Goal: Task Accomplishment & Management: Use online tool/utility

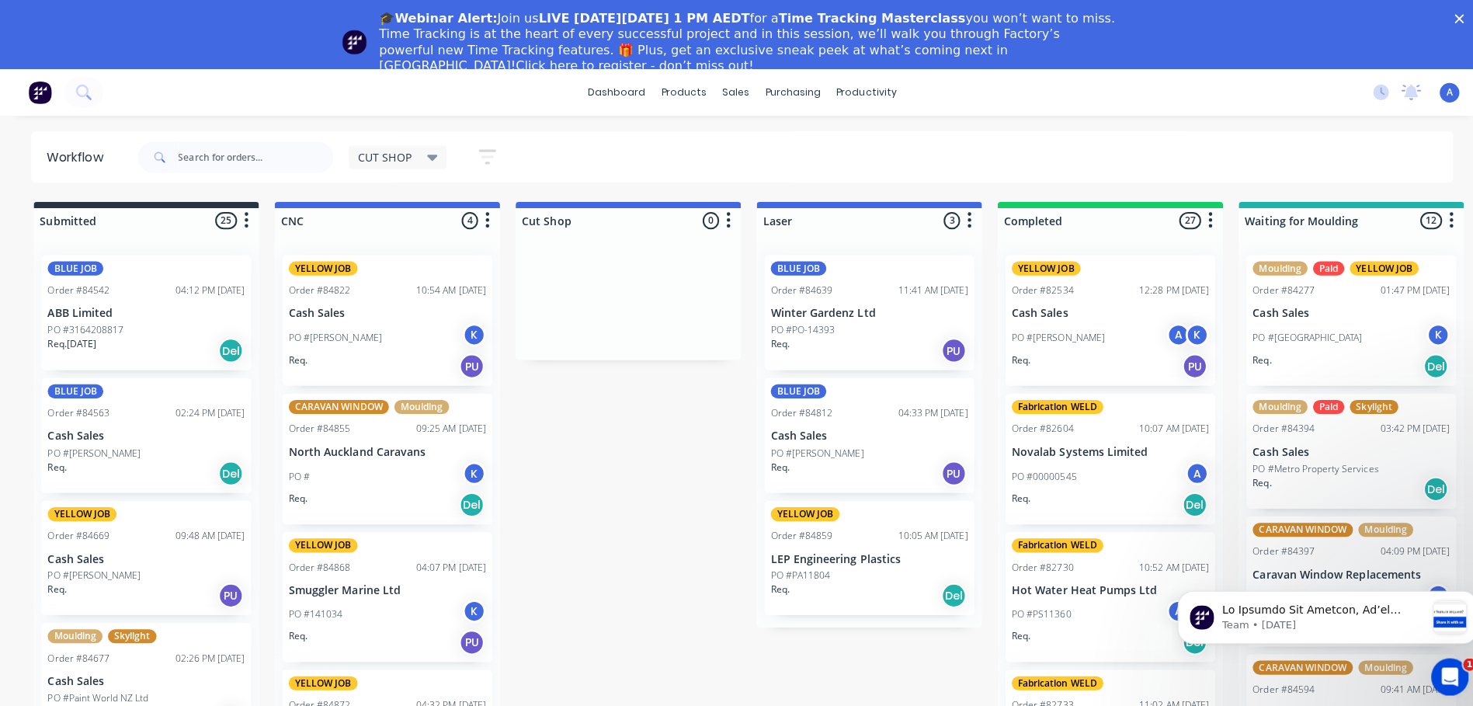
click at [1453, 16] on icon "Close" at bounding box center [1448, 18] width 9 height 9
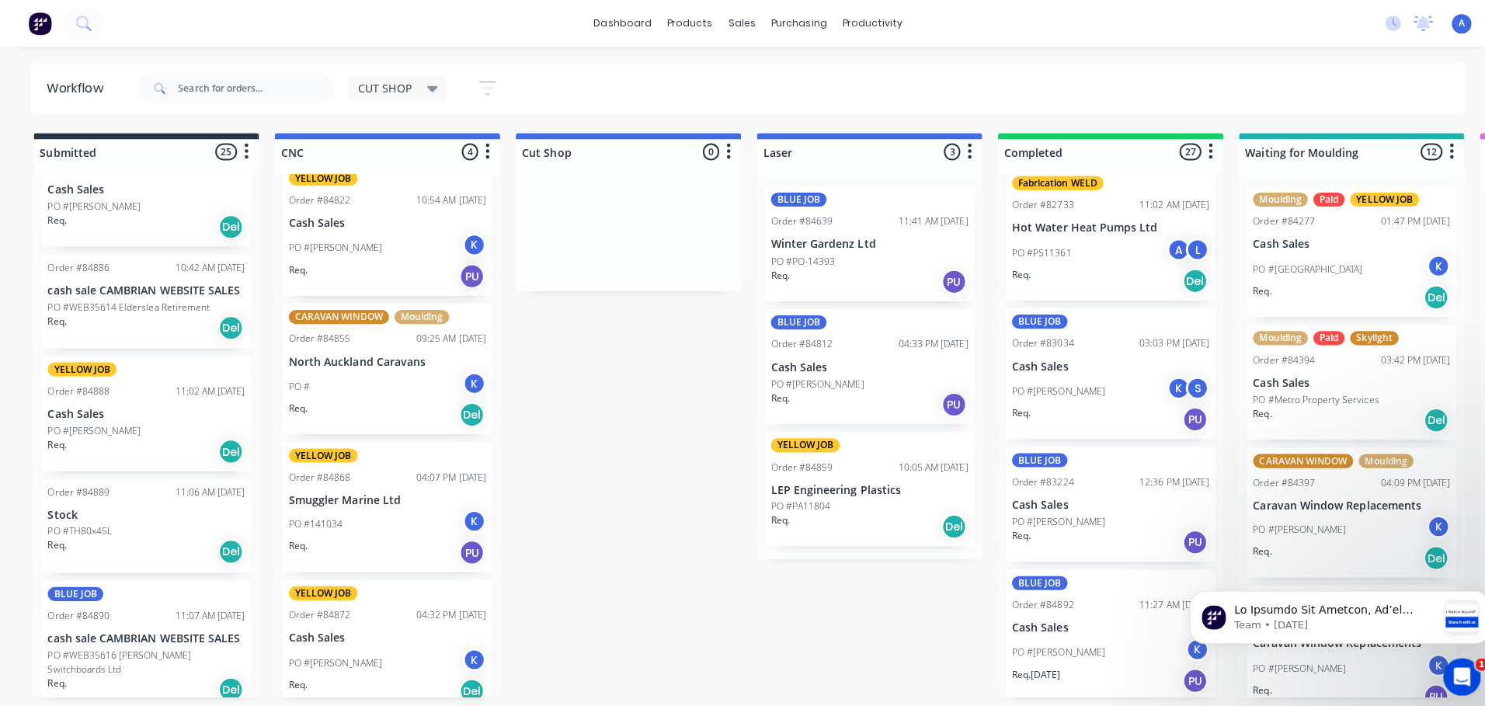
click at [435, 88] on icon at bounding box center [429, 87] width 11 height 17
click at [424, 84] on icon at bounding box center [429, 87] width 11 height 17
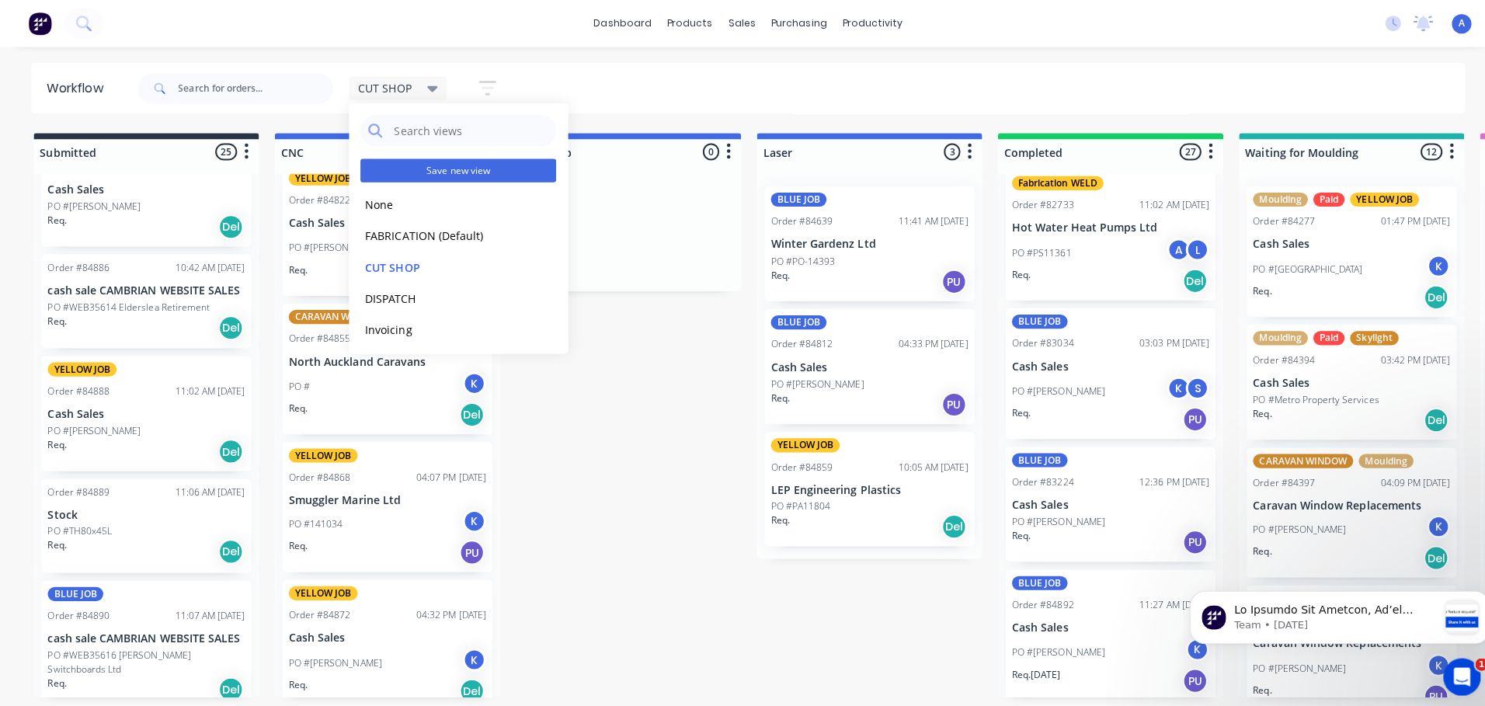
click at [460, 168] on button "Save new view" at bounding box center [455, 169] width 194 height 23
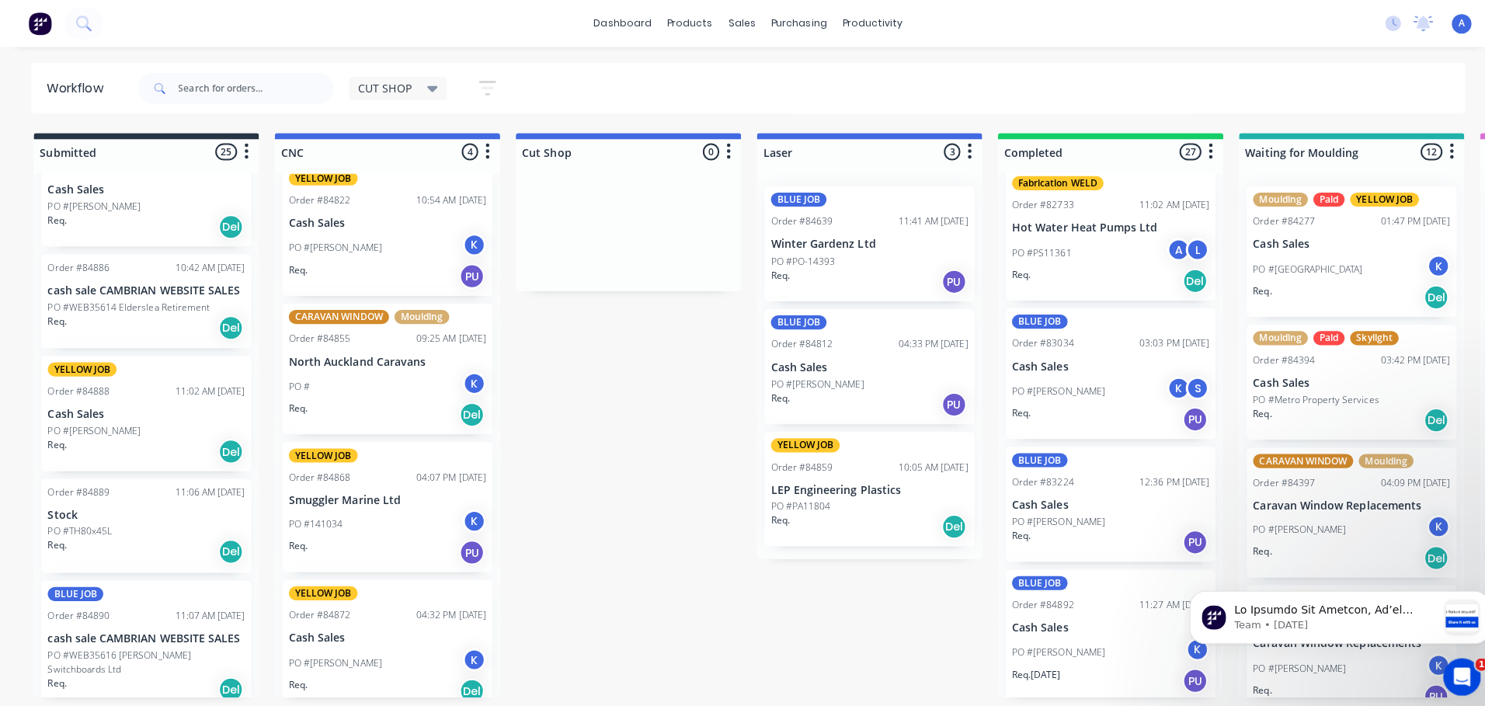
click at [421, 84] on div "CUT SHOP" at bounding box center [395, 88] width 79 height 14
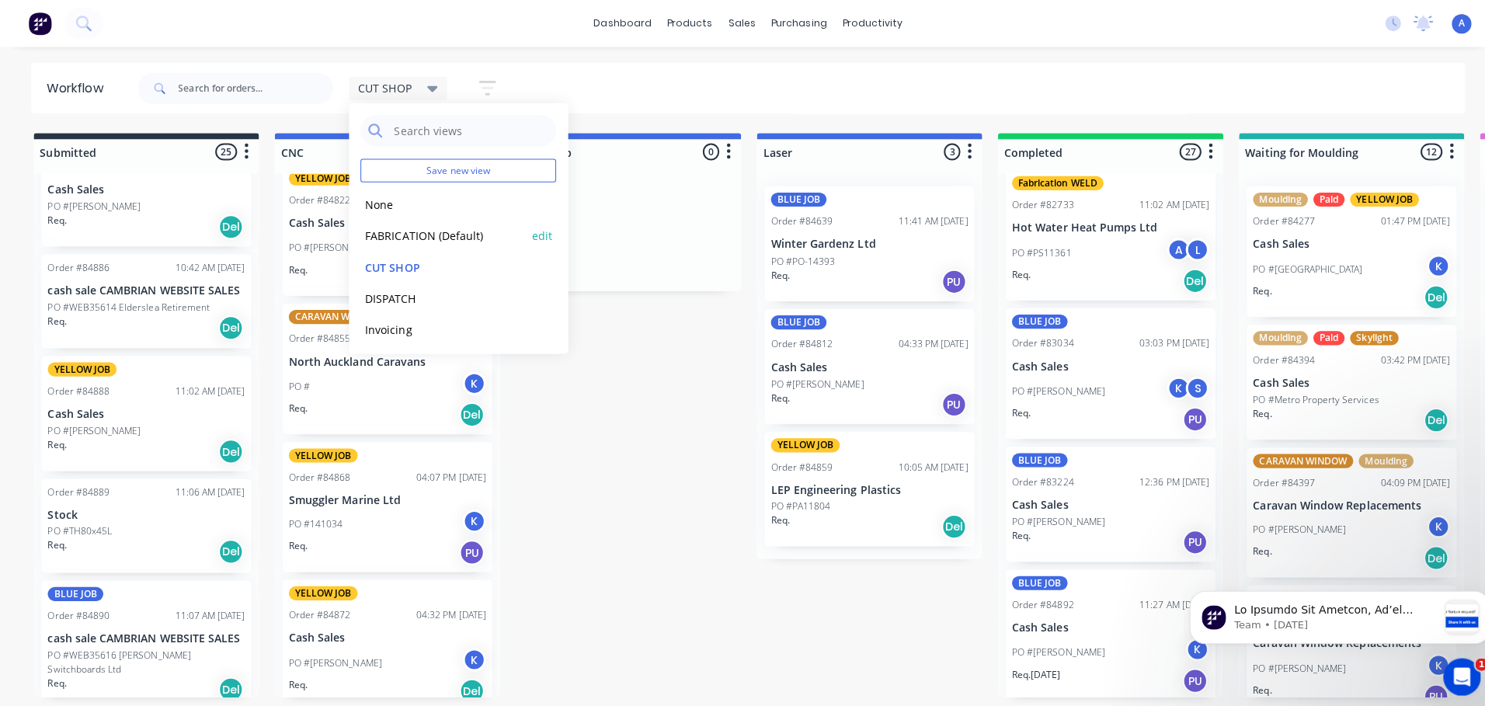
click at [453, 233] on button "FABRICATION (Default)" at bounding box center [440, 234] width 165 height 18
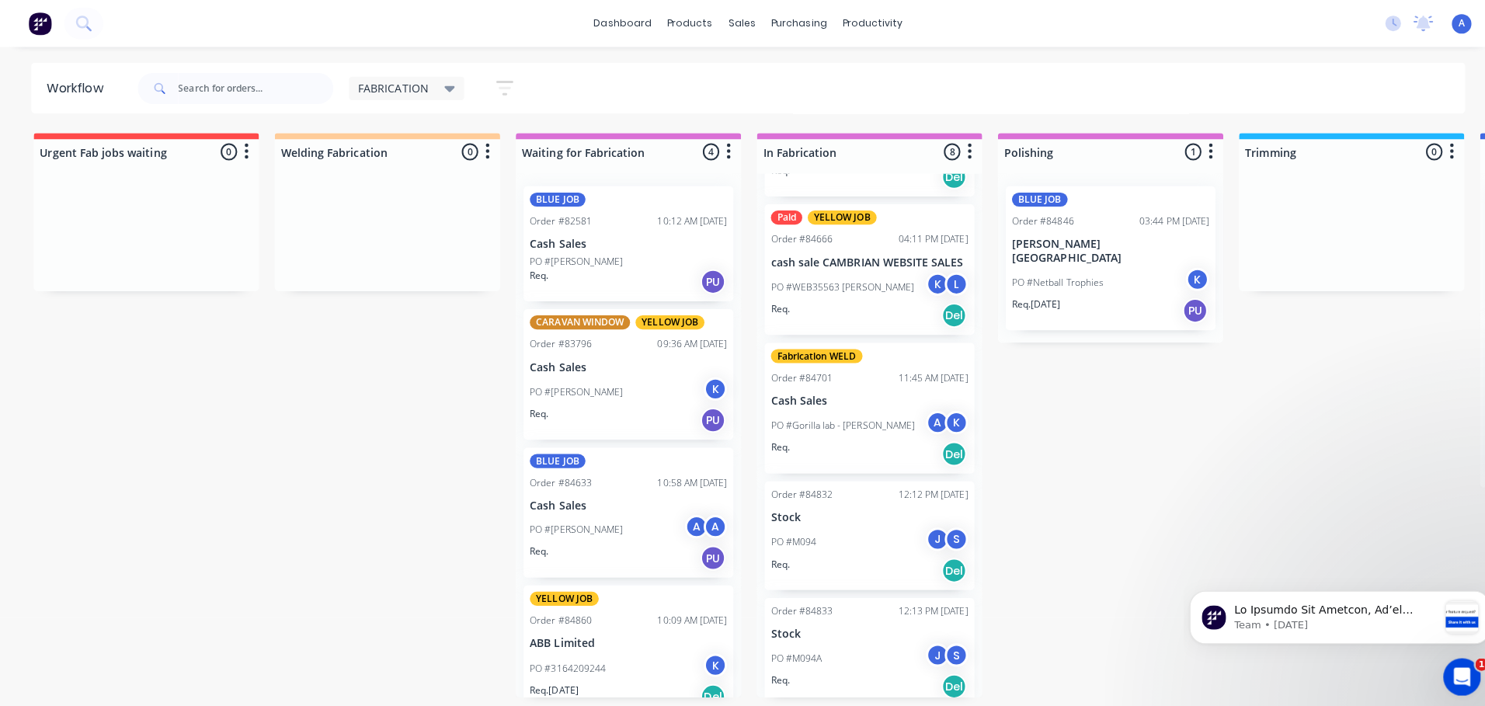
scroll to position [560, 0]
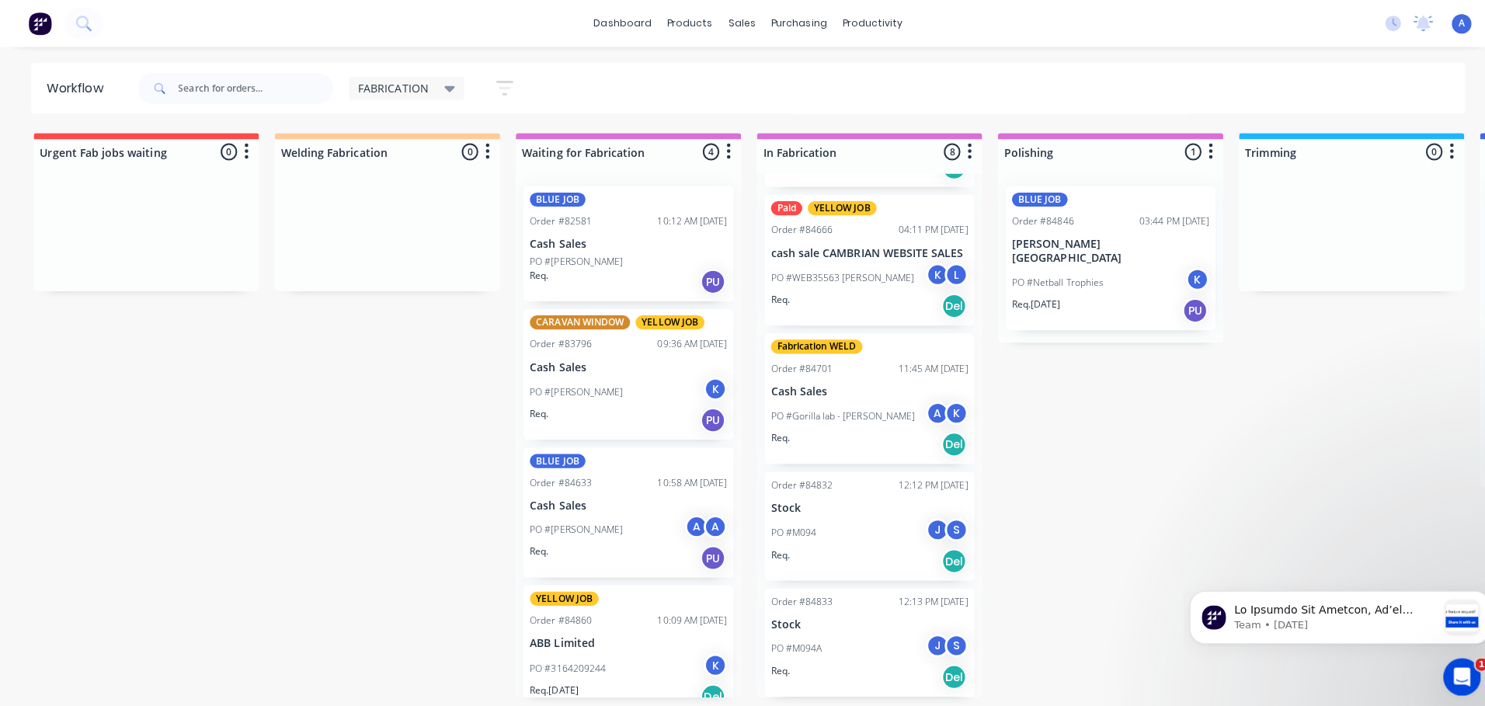
click at [870, 394] on p "Cash Sales" at bounding box center [863, 388] width 196 height 13
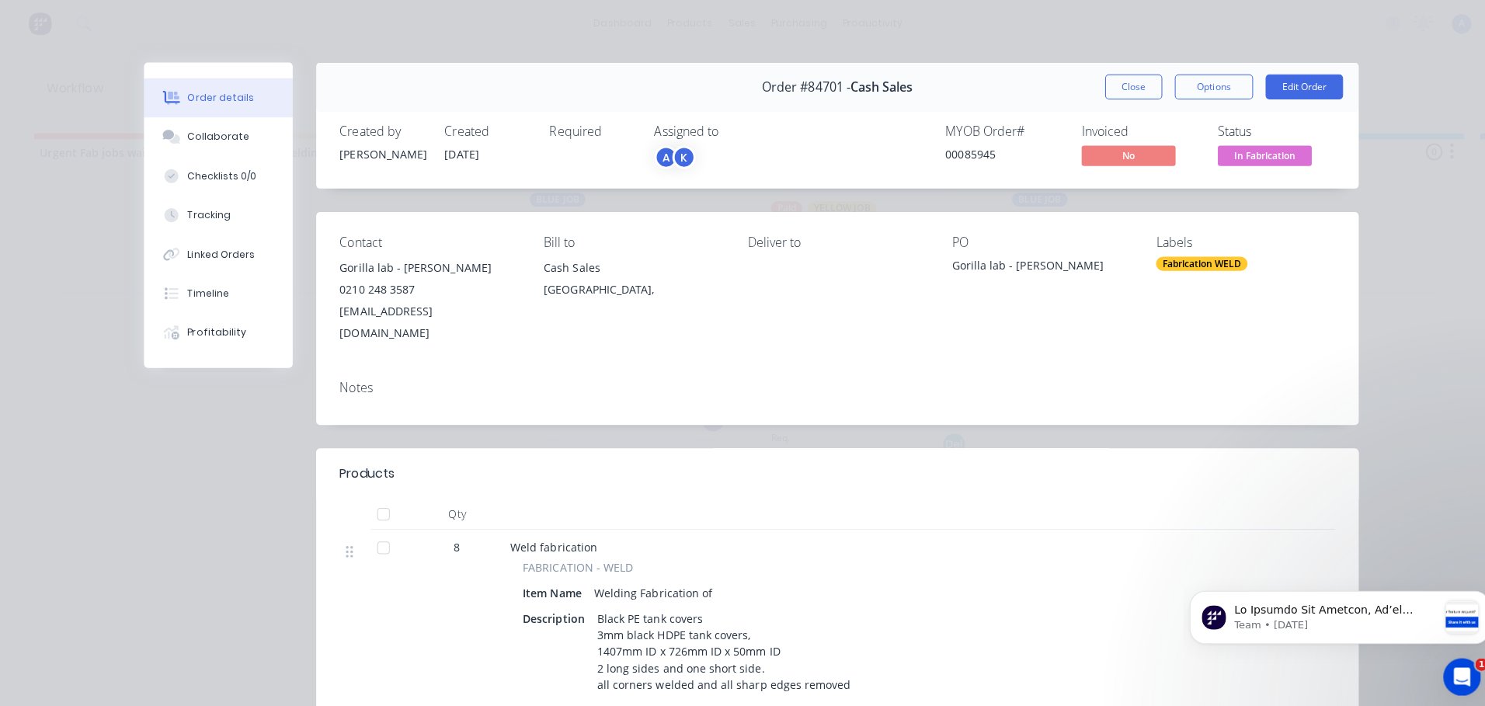
click at [1260, 150] on span "In Fabrication" at bounding box center [1254, 153] width 93 height 19
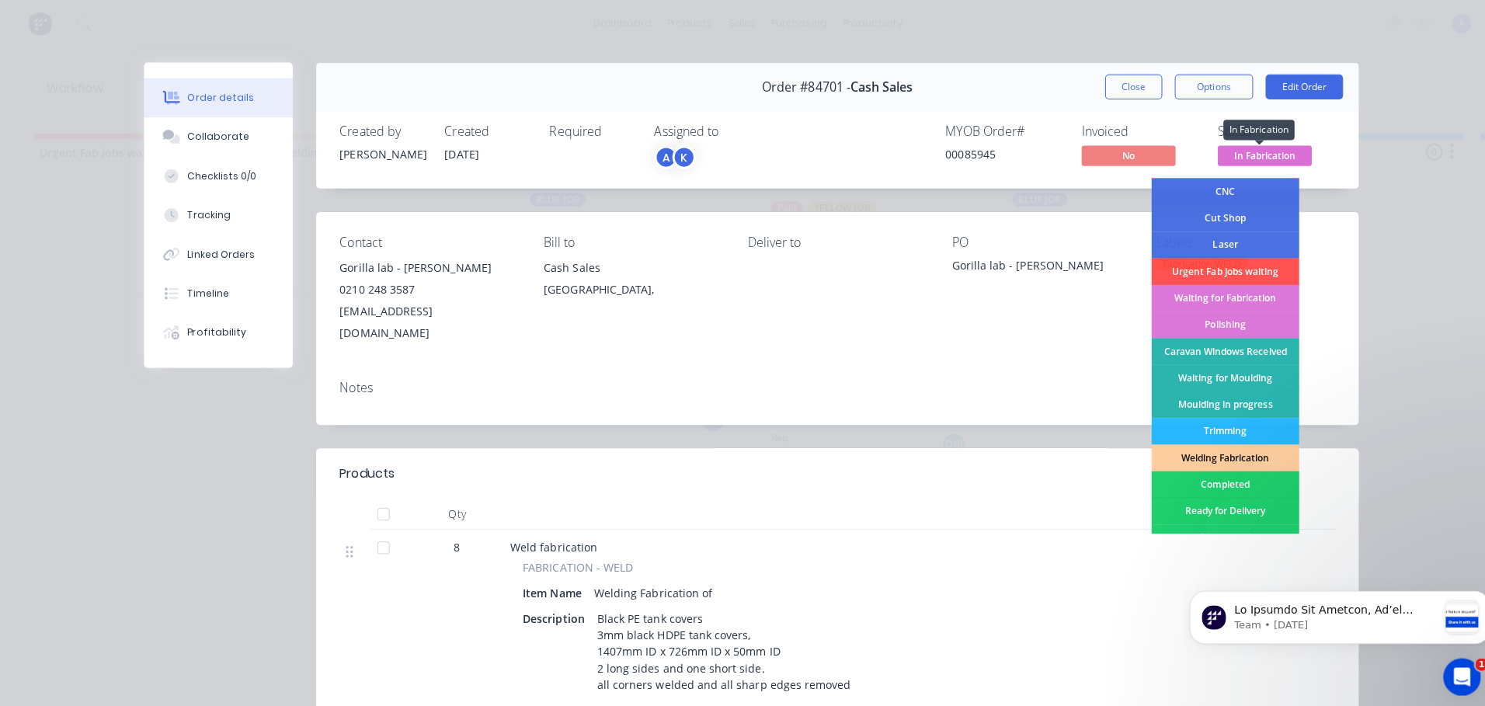
scroll to position [88, 0]
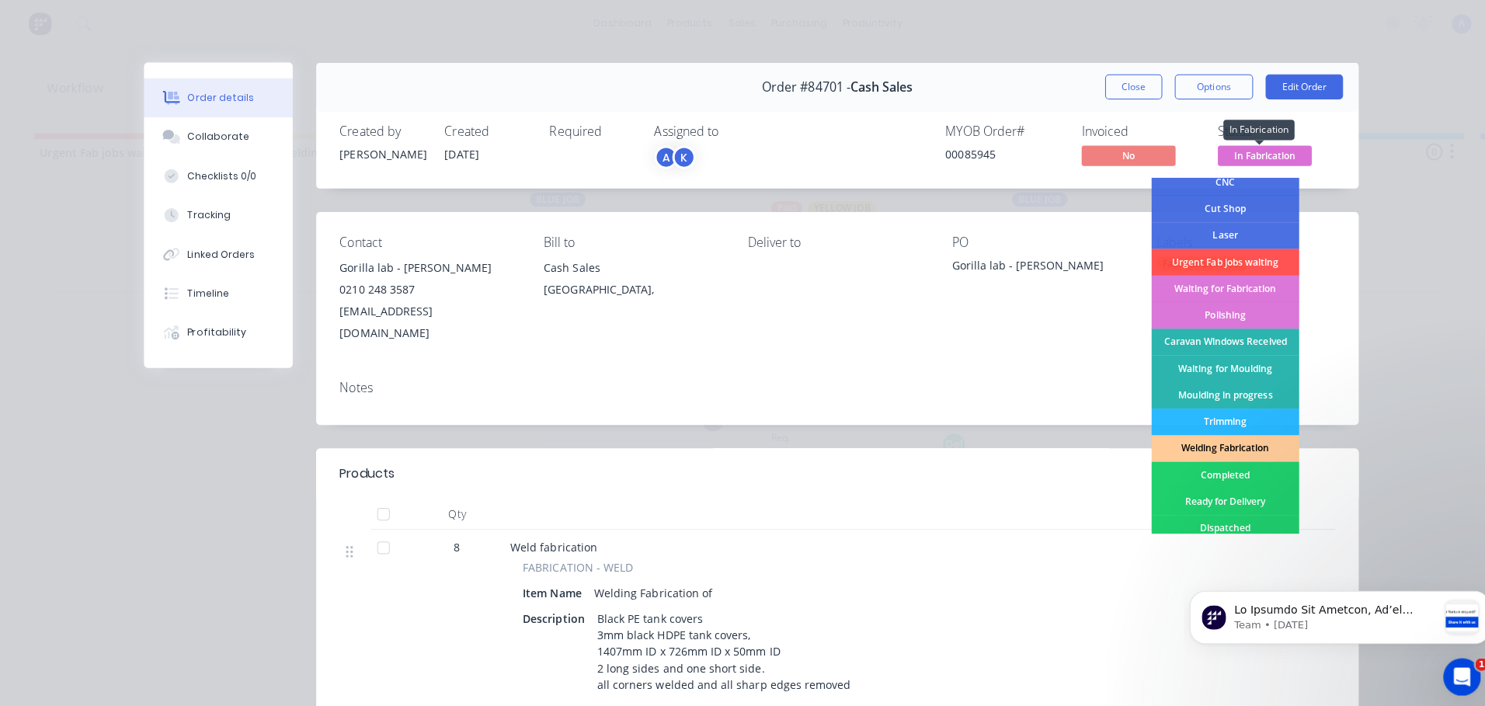
click at [1227, 447] on div "Welding Fabrication" at bounding box center [1215, 445] width 147 height 26
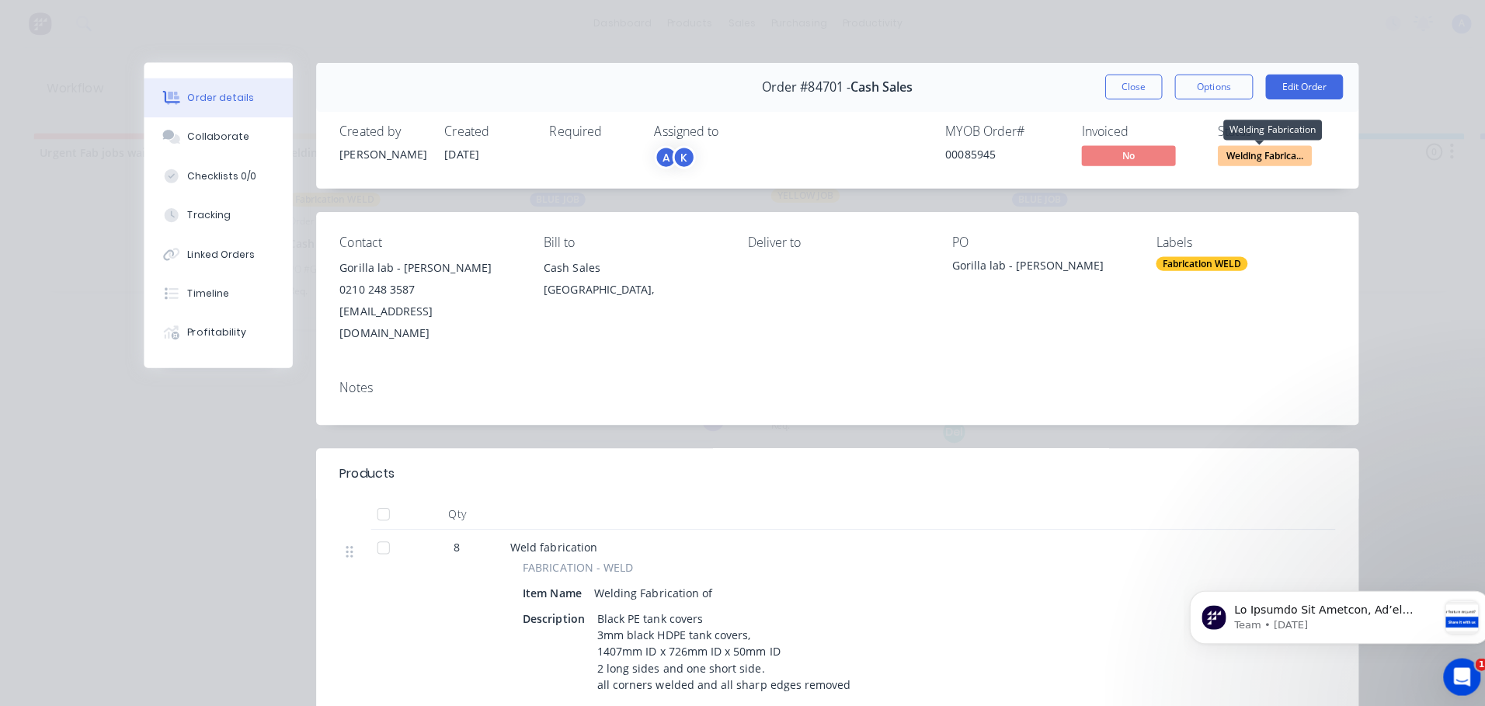
scroll to position [423, 0]
click at [679, 152] on div "K" at bounding box center [678, 155] width 23 height 23
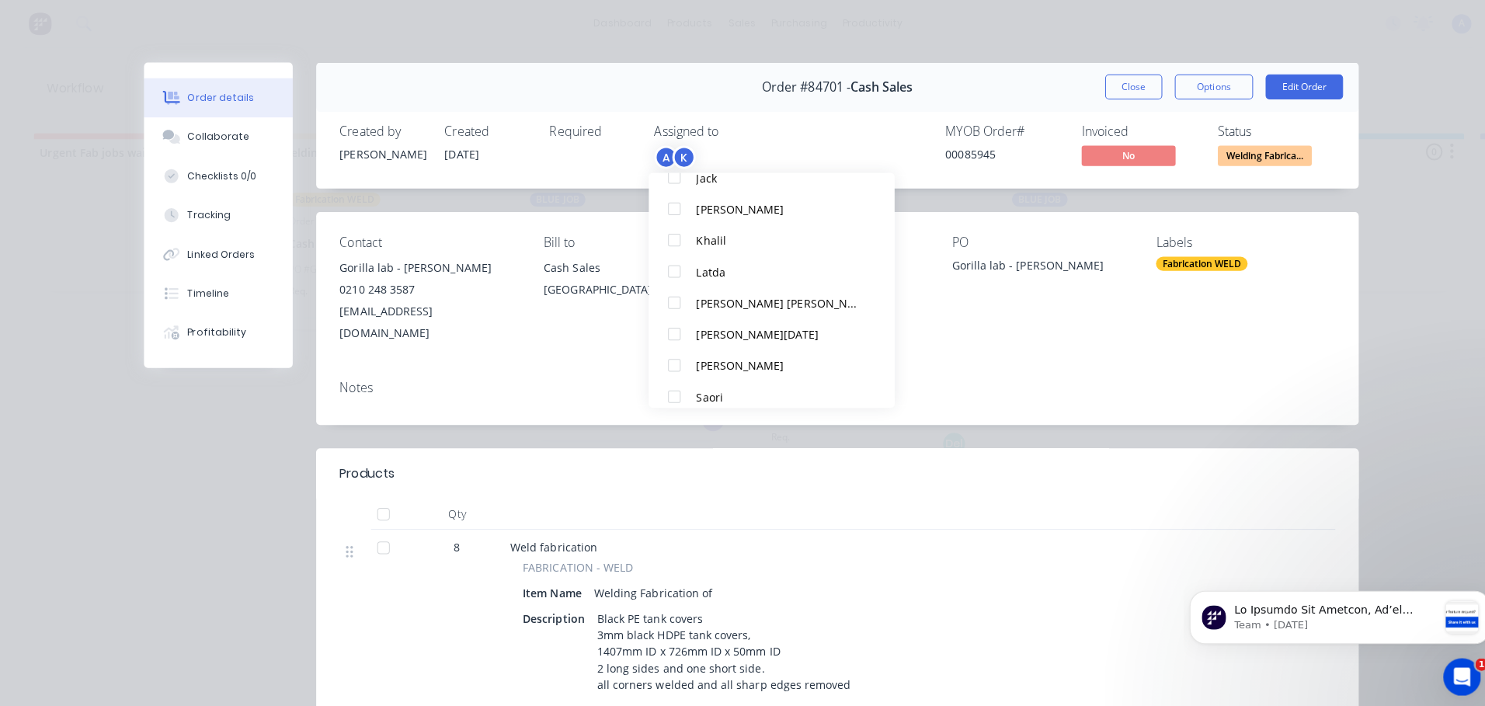
scroll to position [264, 0]
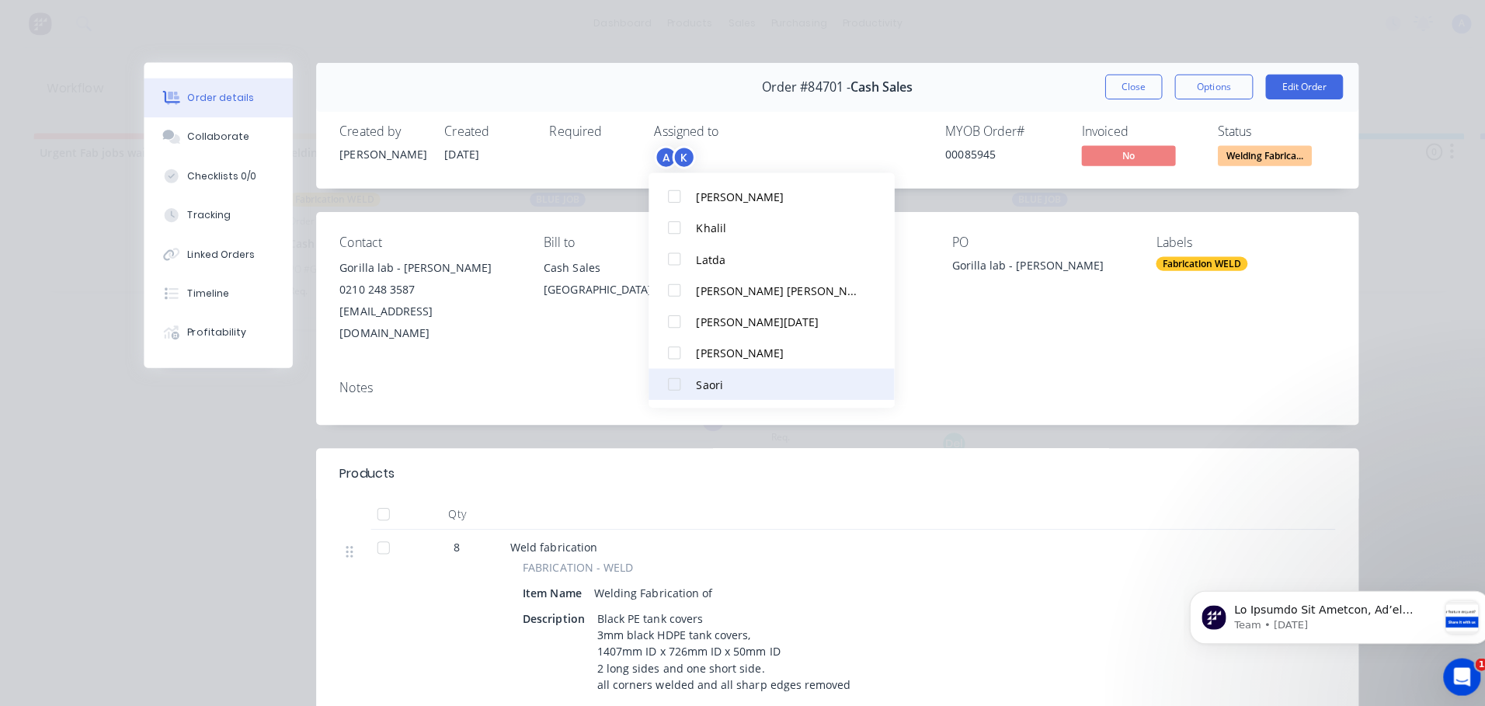
click at [679, 376] on div at bounding box center [669, 381] width 31 height 31
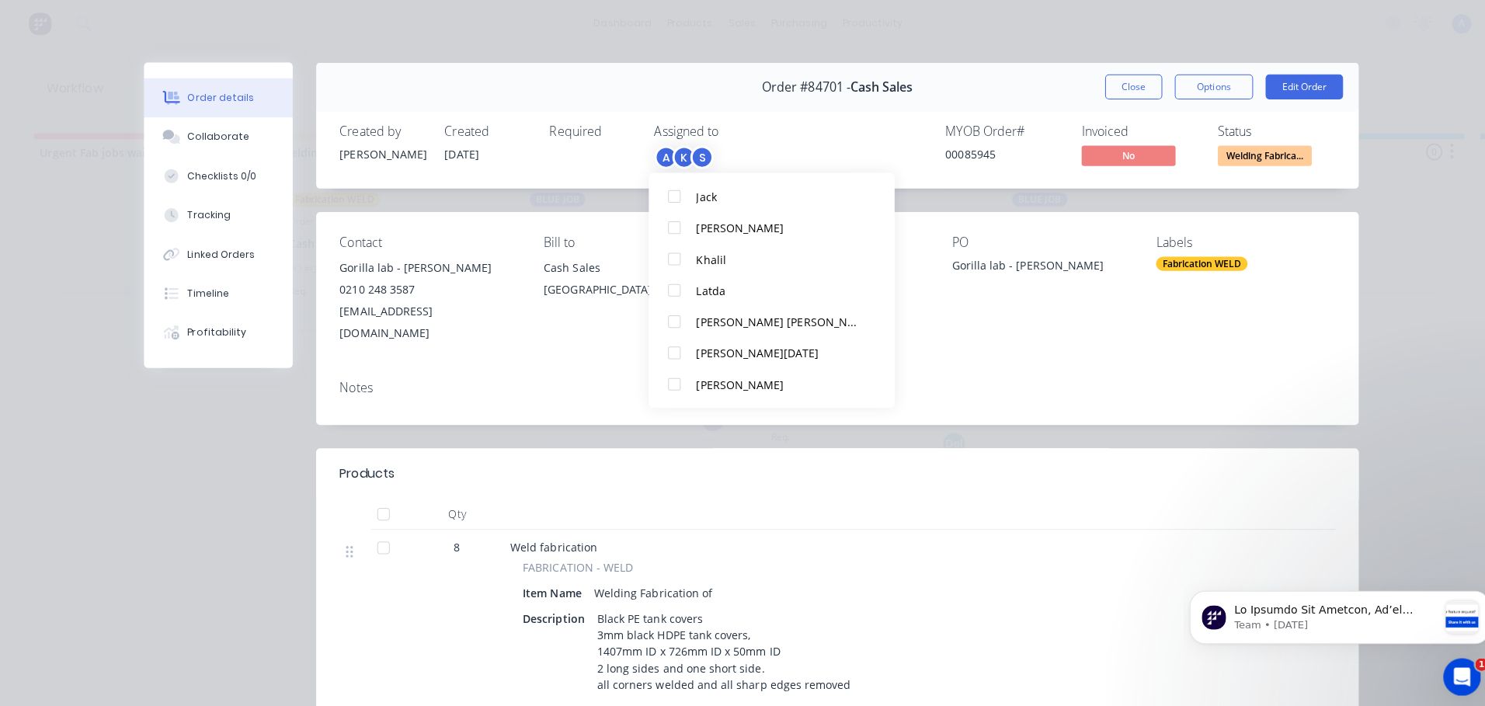
scroll to position [0, 0]
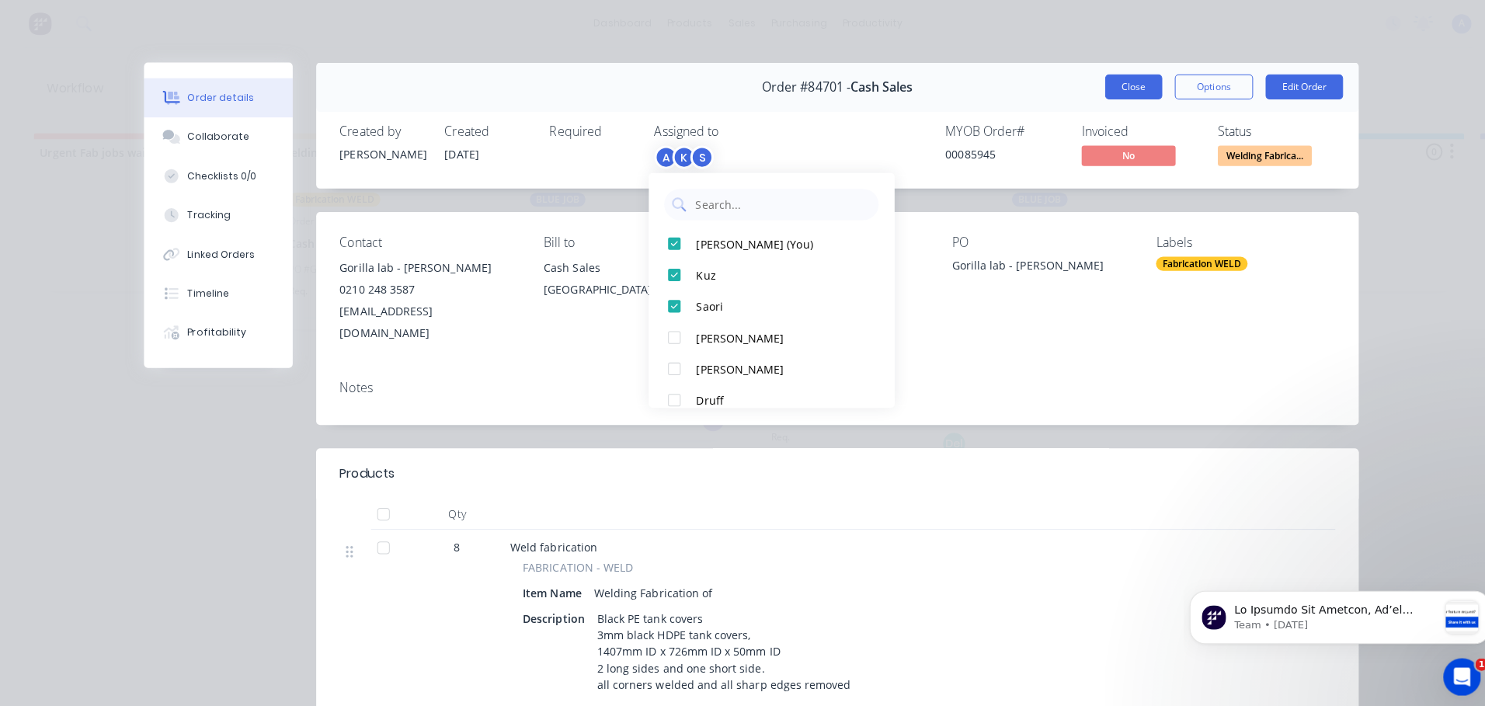
click at [1129, 89] on button "Close" at bounding box center [1124, 86] width 57 height 25
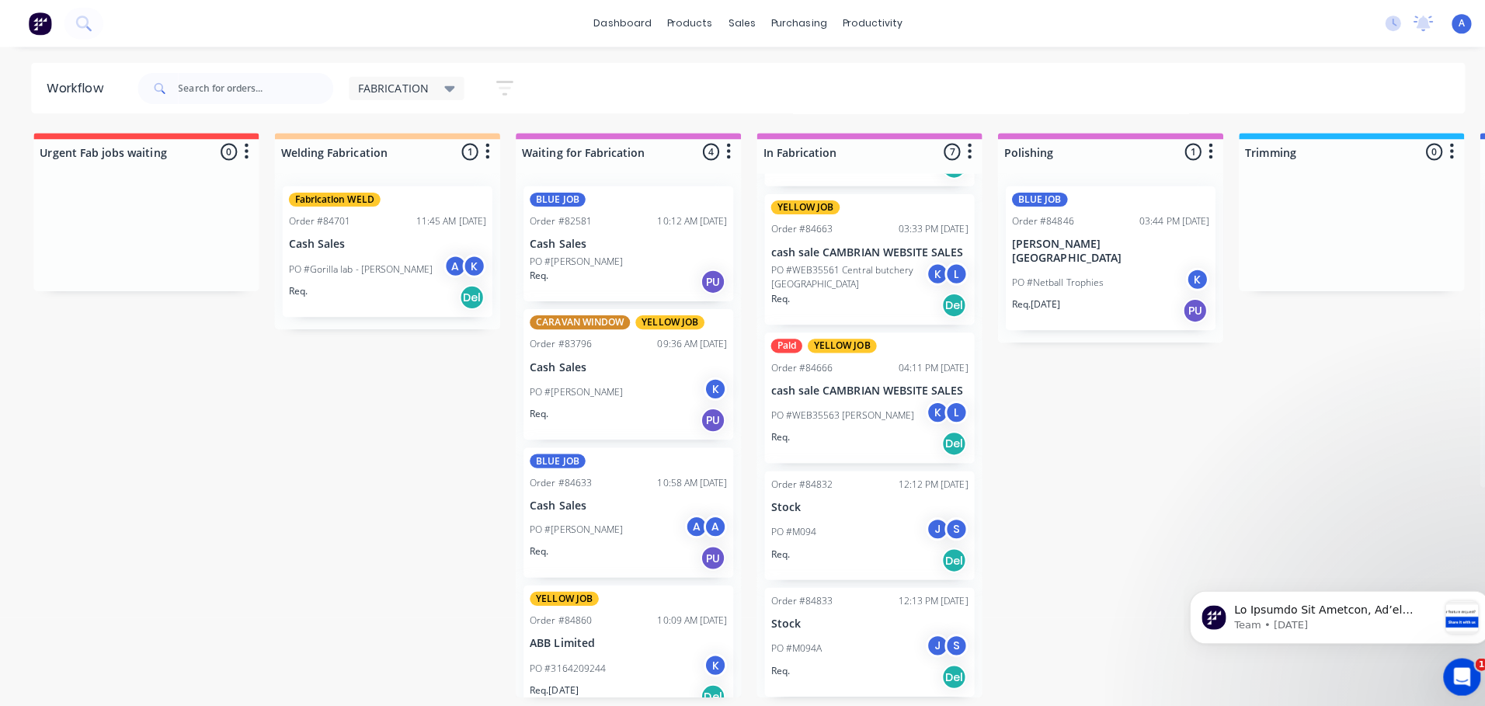
click at [852, 516] on div "PO #M094 J S" at bounding box center [863, 528] width 196 height 30
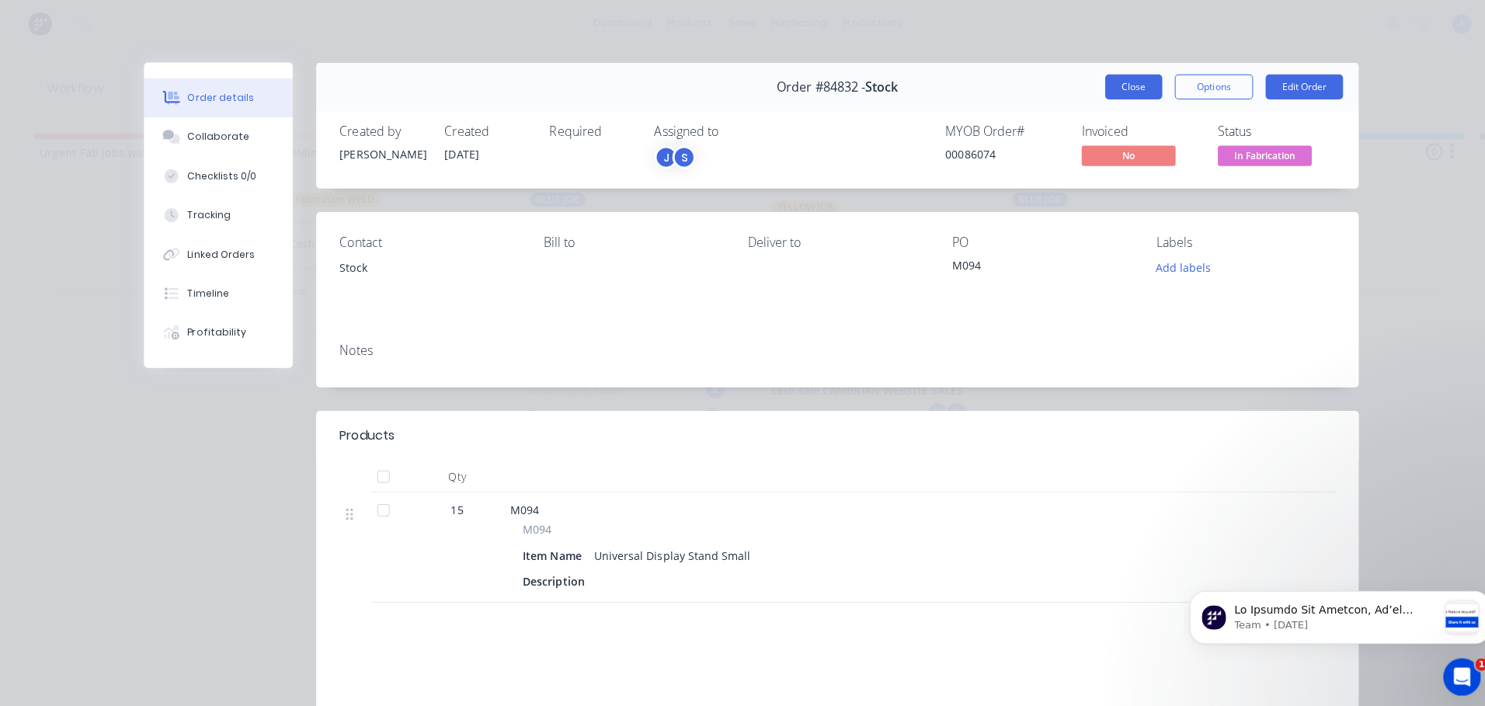
click at [1115, 88] on button "Close" at bounding box center [1124, 86] width 57 height 25
